Goal: Task Accomplishment & Management: Manage account settings

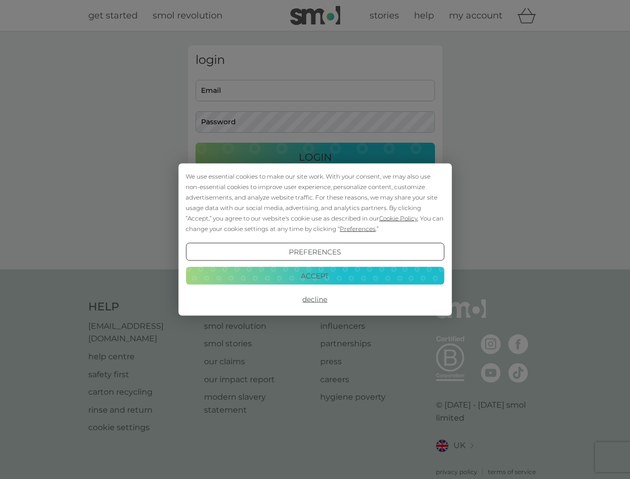
click at [399, 218] on span "Cookie Policy" at bounding box center [398, 218] width 38 height 7
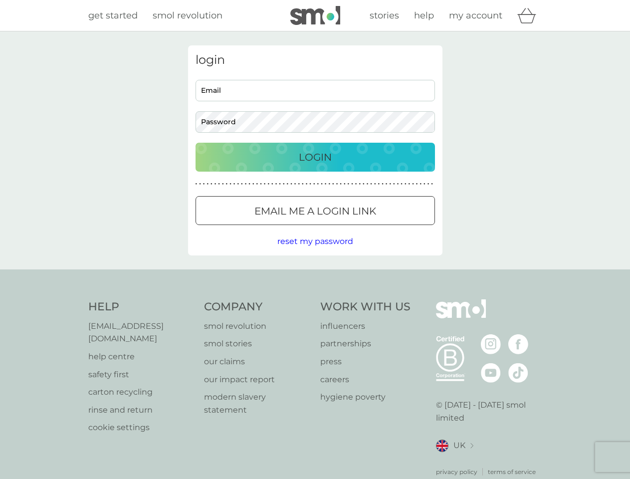
click at [357, 229] on div "login Email Password Login ● ● ● ● ● ● ● ● ● ● ● ● ● ● ● ● ● ● ● ● ● ● ● ● ● ● …" at bounding box center [315, 150] width 254 height 210
click at [315, 252] on div "login Email Password Login ● ● ● ● ● ● ● ● ● ● ● ● ● ● ● ● ● ● ● ● ● ● ● ● ● ● …" at bounding box center [315, 150] width 254 height 210
click at [315, 299] on div "Help [EMAIL_ADDRESS][DOMAIN_NAME] help centre safety first carton recycling rin…" at bounding box center [315, 387] width 454 height 177
click at [315, 275] on div "Help [EMAIL_ADDRESS][DOMAIN_NAME] help centre safety first carton recycling rin…" at bounding box center [315, 387] width 630 height 237
